Goal: Information Seeking & Learning: Learn about a topic

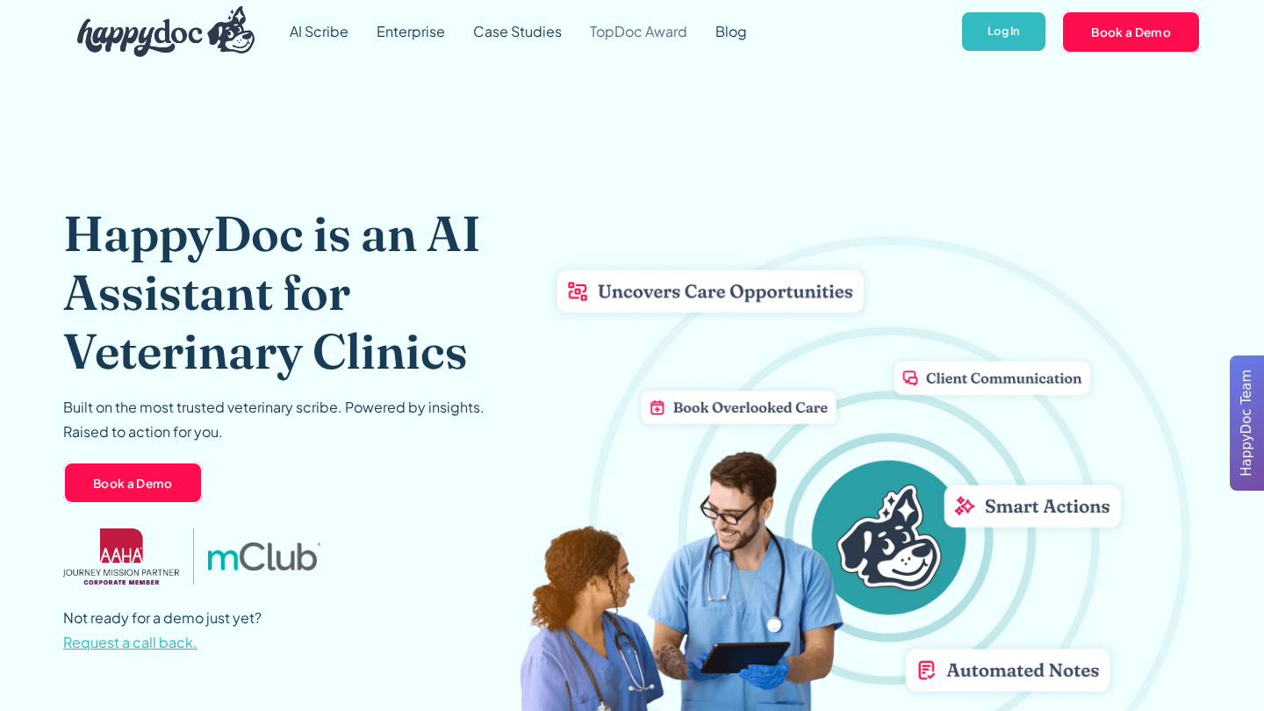
click at [642, 34] on link "TopDoc Award" at bounding box center [639, 31] width 126 height 63
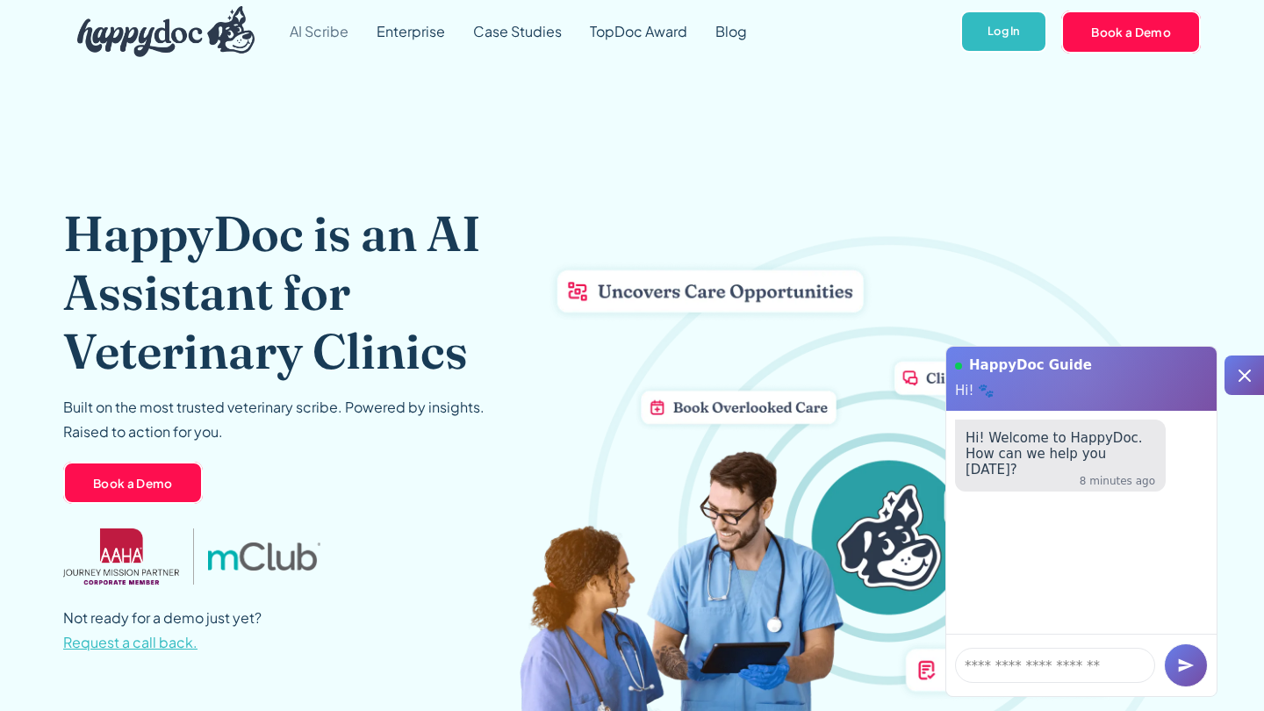
click at [323, 38] on link "AI Scribe" at bounding box center [319, 31] width 87 height 63
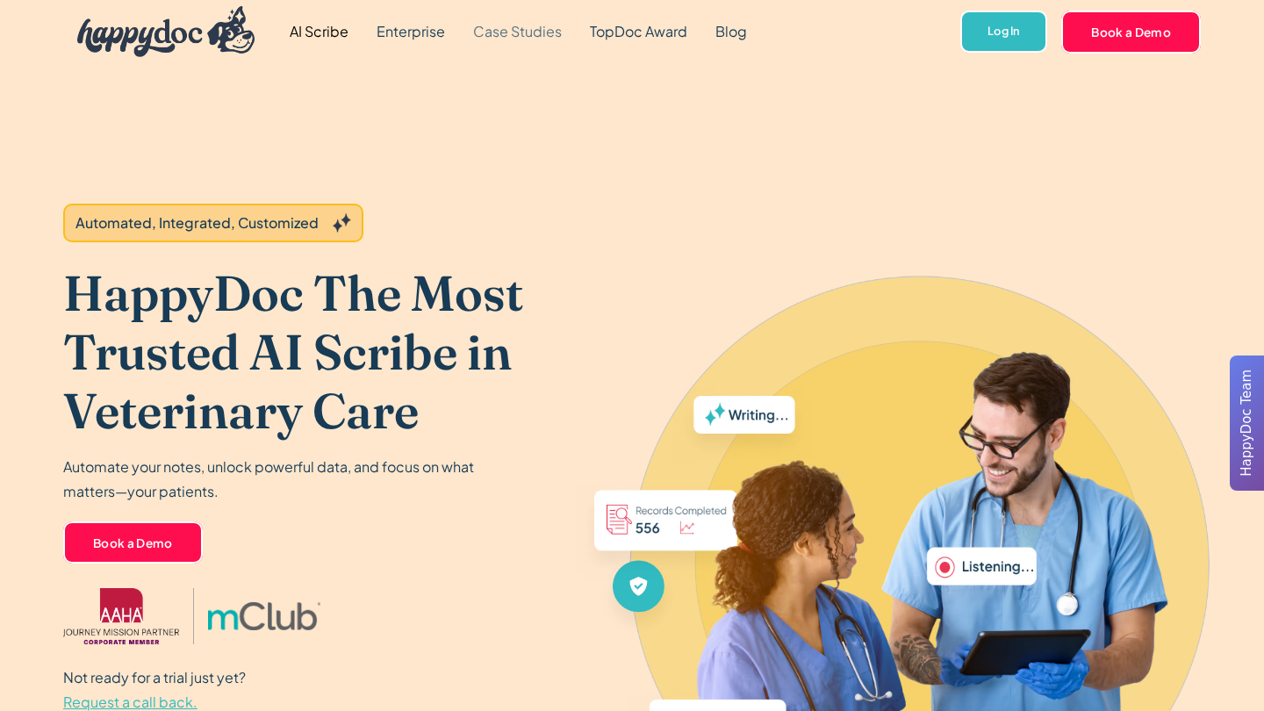
click at [511, 36] on link "Case Studies" at bounding box center [517, 31] width 117 height 63
